Goal: Task Accomplishment & Management: Manage account settings

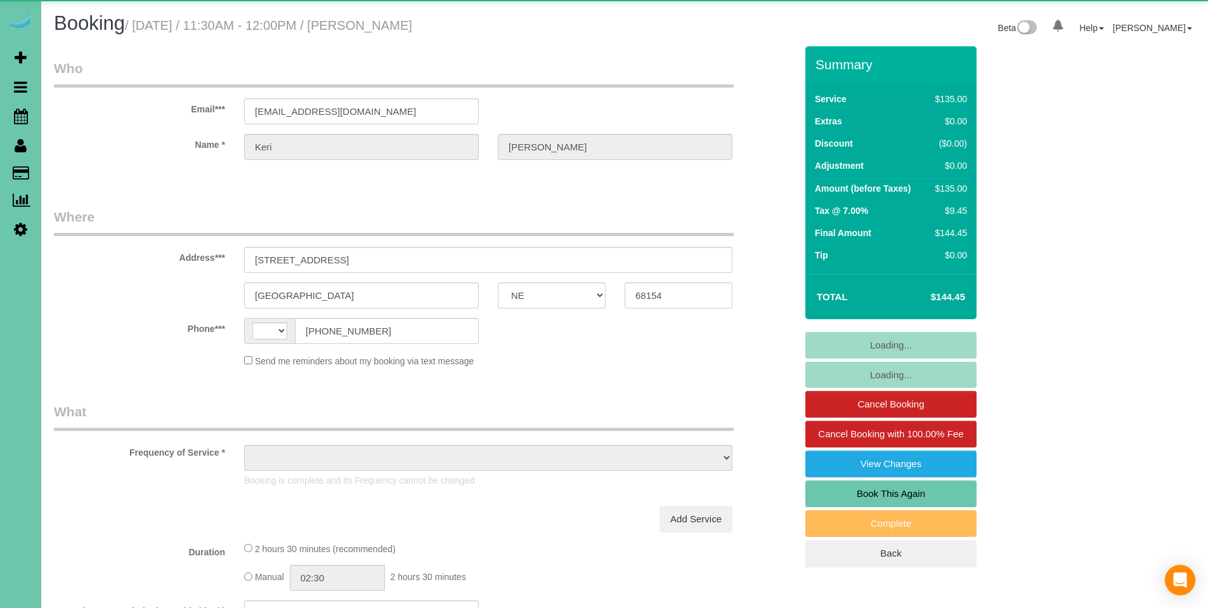
select select "NE"
select select "string:[GEOGRAPHIC_DATA]"
select select "object:724"
select select "number:34"
select select "number:41"
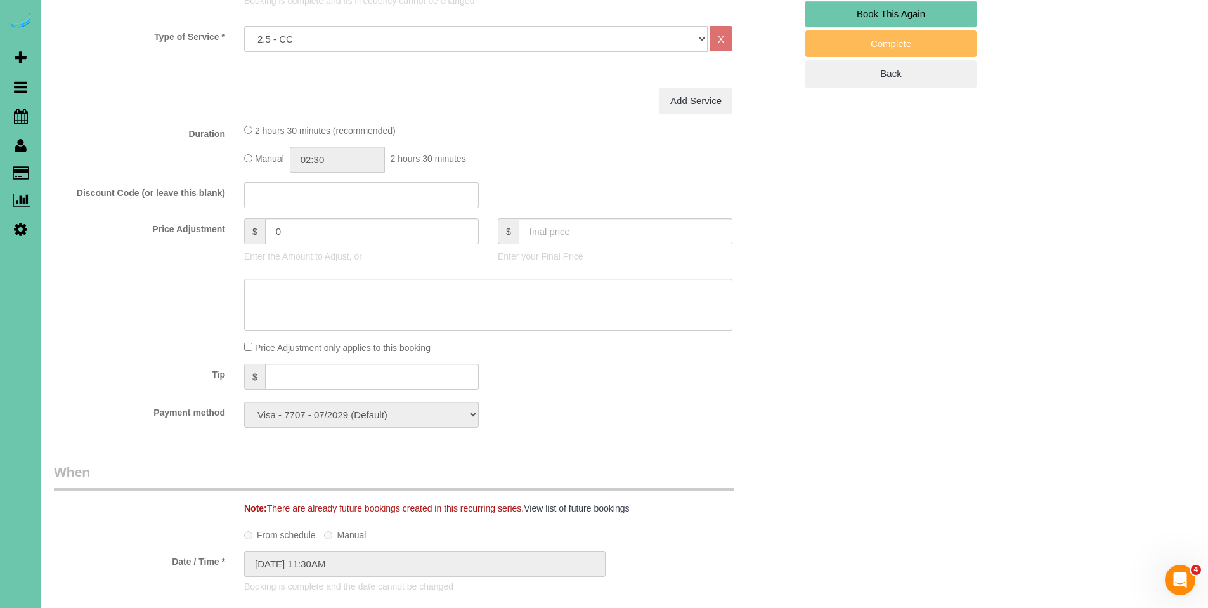
scroll to position [573, 0]
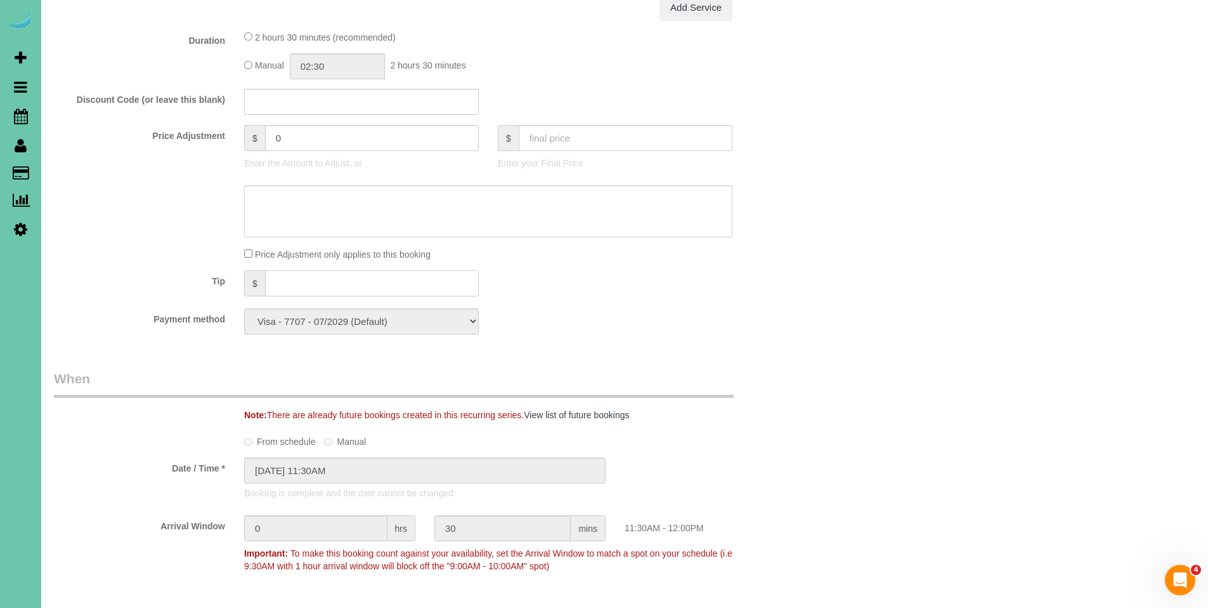
click at [335, 277] on input "text" at bounding box center [372, 283] width 214 height 26
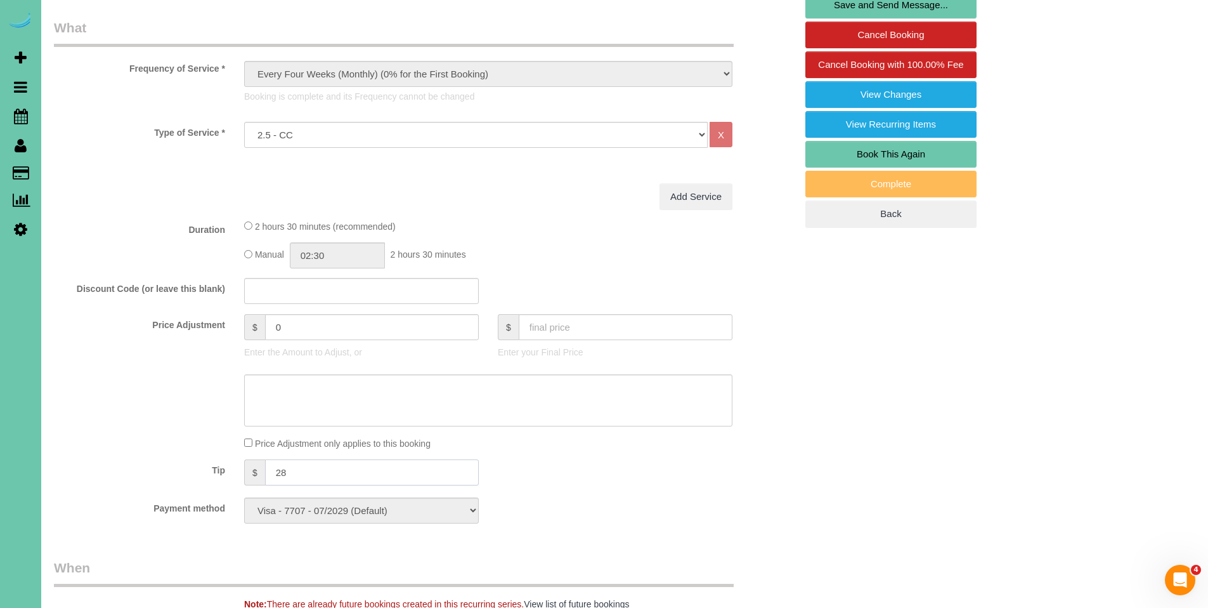
scroll to position [409, 0]
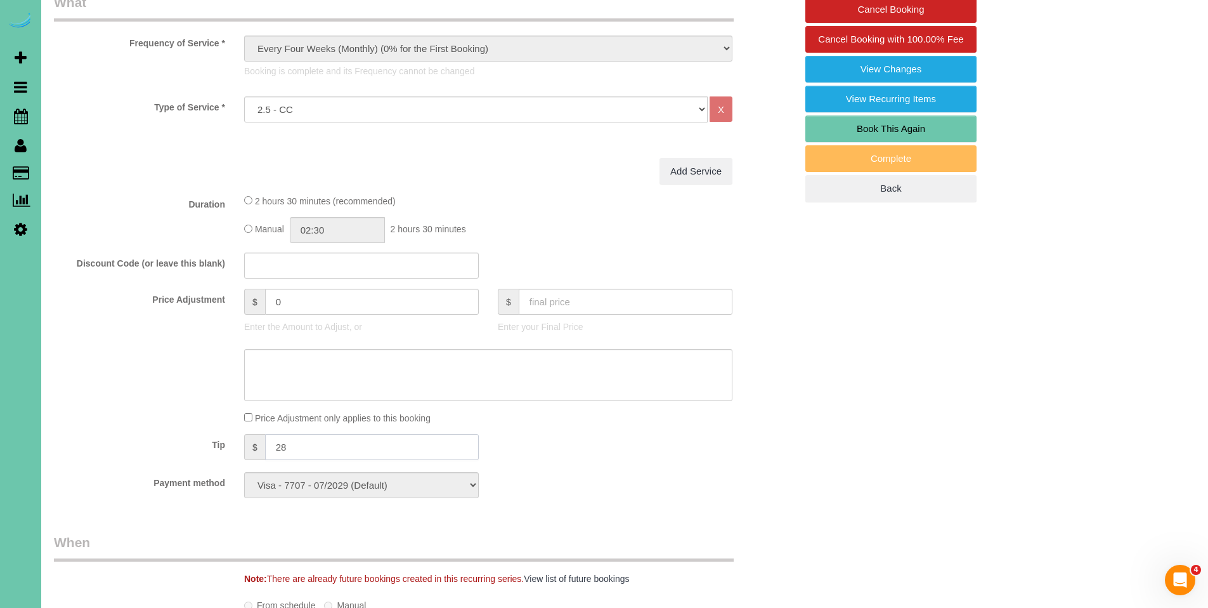
click at [324, 454] on input "28" at bounding box center [372, 447] width 214 height 26
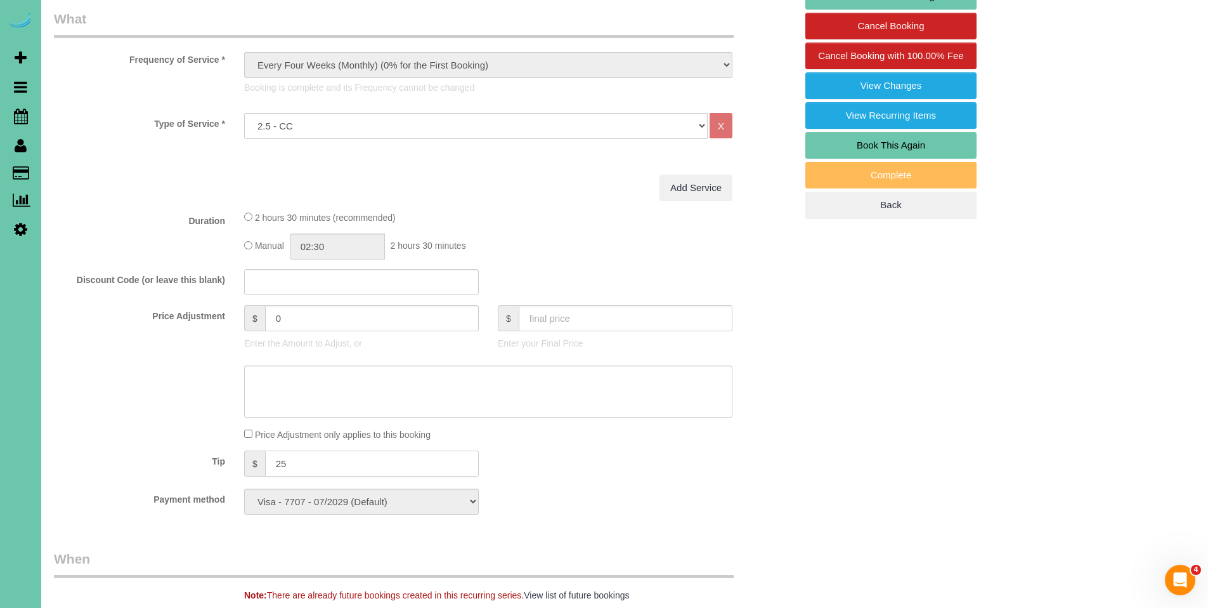
scroll to position [2, 0]
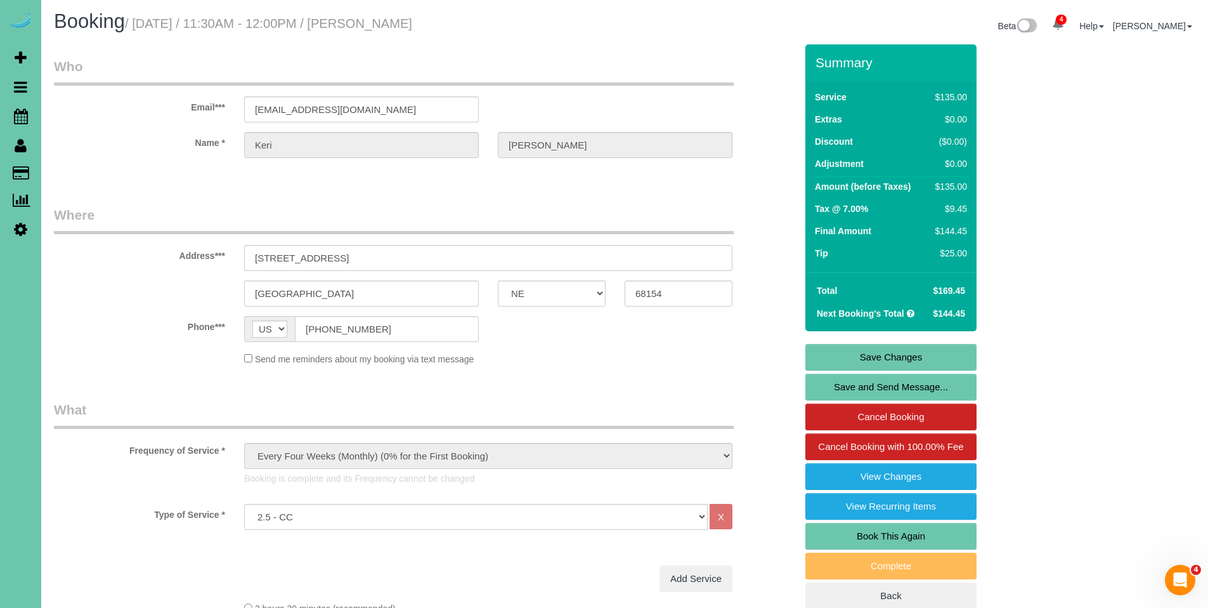
type input "25"
click at [897, 355] on link "Save Changes" at bounding box center [891, 357] width 171 height 27
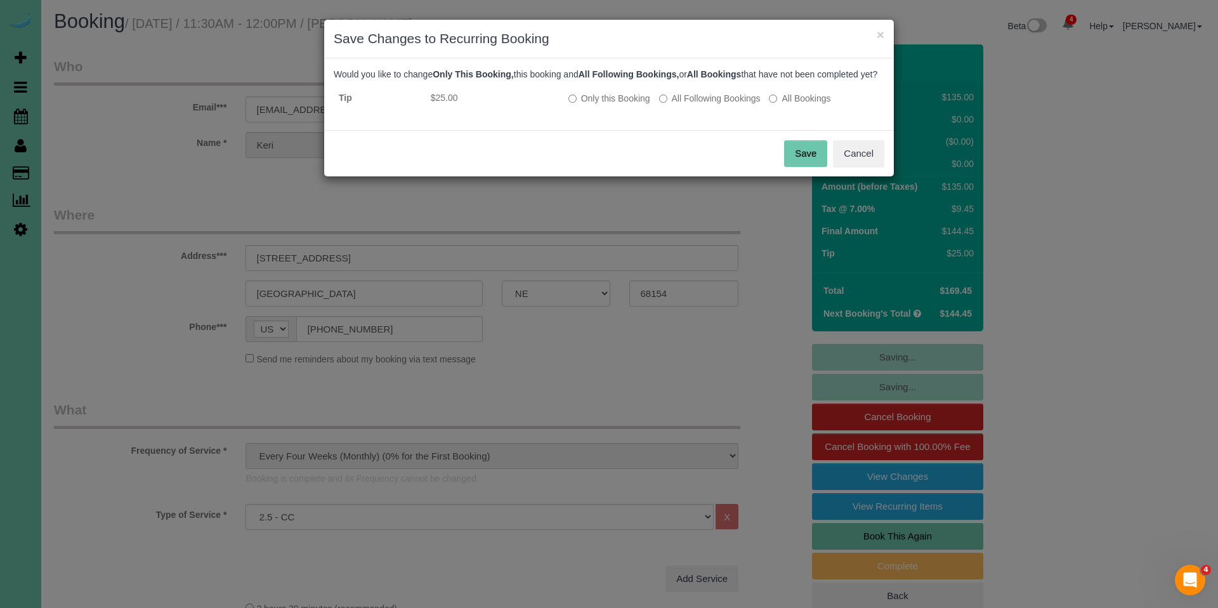
click at [819, 167] on button "Save" at bounding box center [805, 153] width 43 height 27
